Goal: Task Accomplishment & Management: Manage account settings

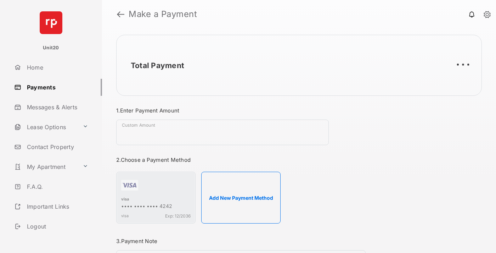
click at [55, 87] on link "Payments" at bounding box center [56, 87] width 91 height 17
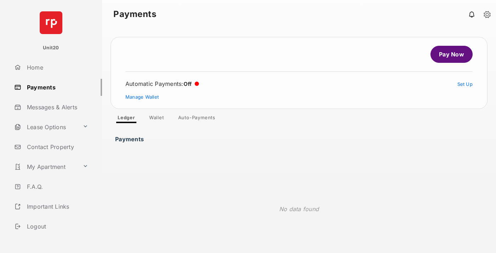
click at [197, 119] on link "Auto-Payments" at bounding box center [197, 119] width 49 height 9
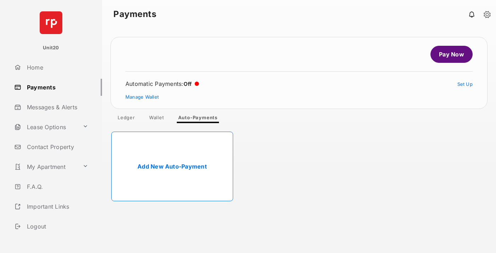
click at [172, 166] on link "Add New Auto-Payment" at bounding box center [172, 167] width 122 height 70
